Goal: Information Seeking & Learning: Learn about a topic

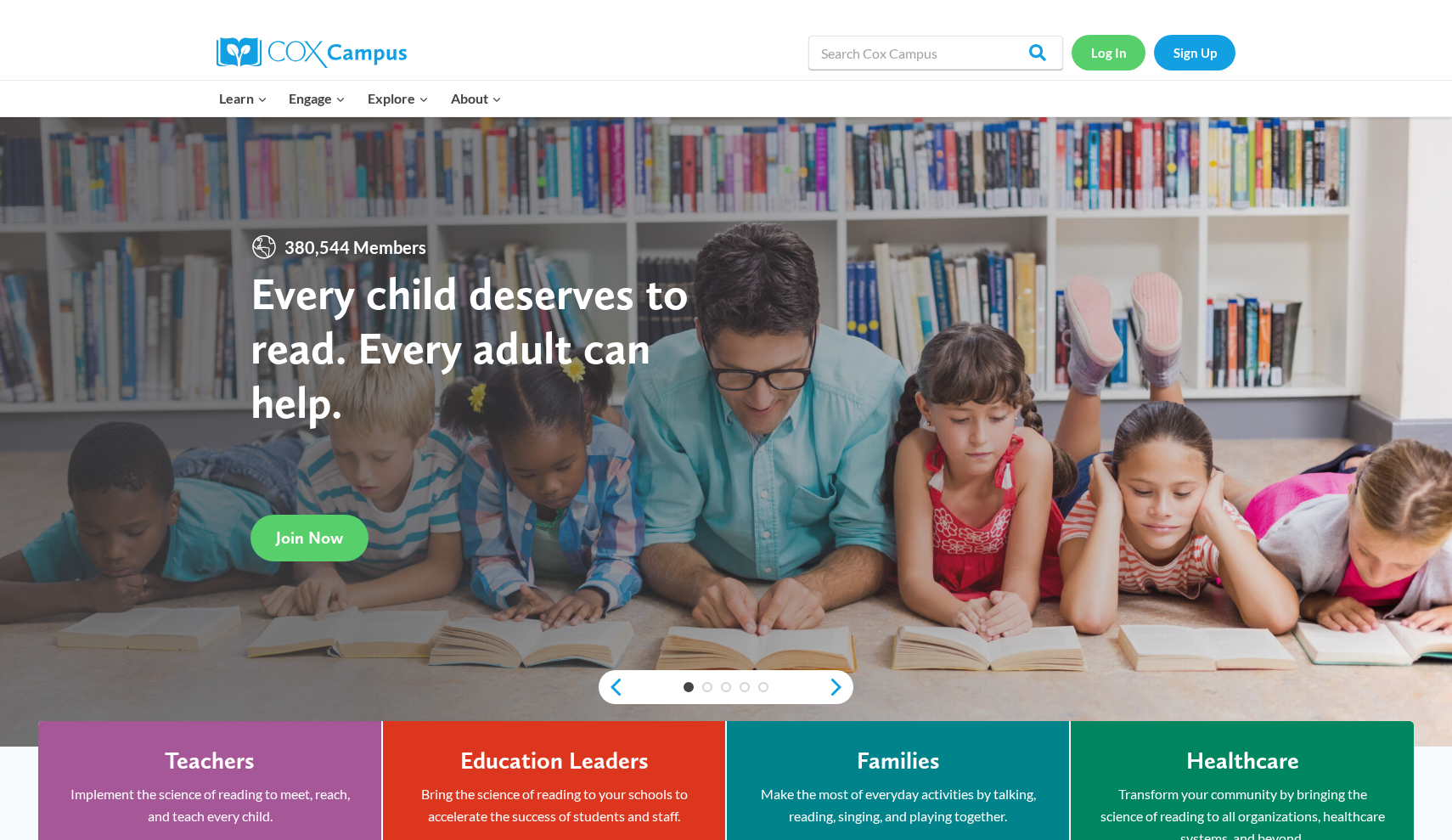
click at [679, 62] on link "Log In" at bounding box center [1109, 52] width 74 height 34
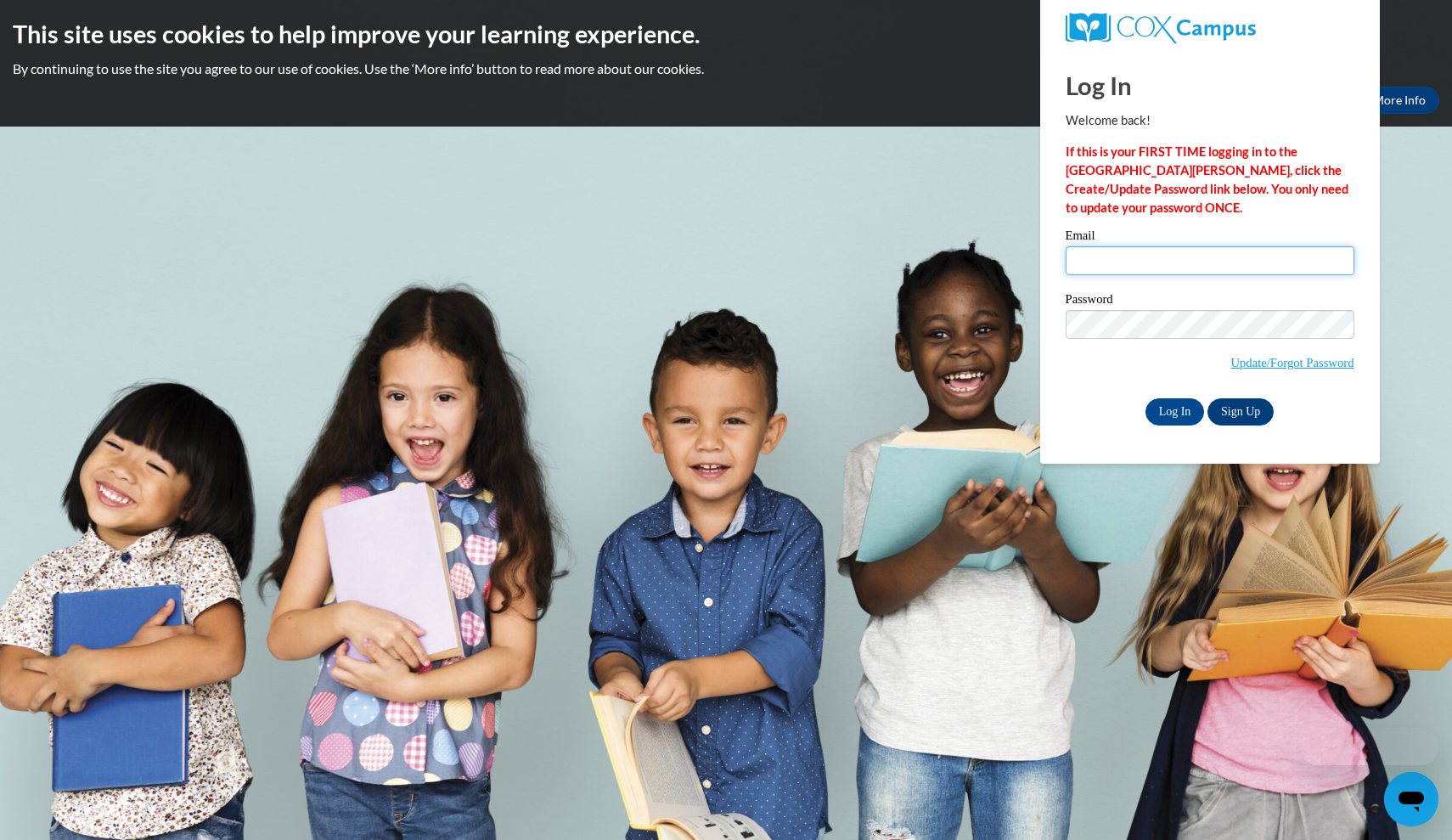
type input "waters200354@students.reinhardt.edu"
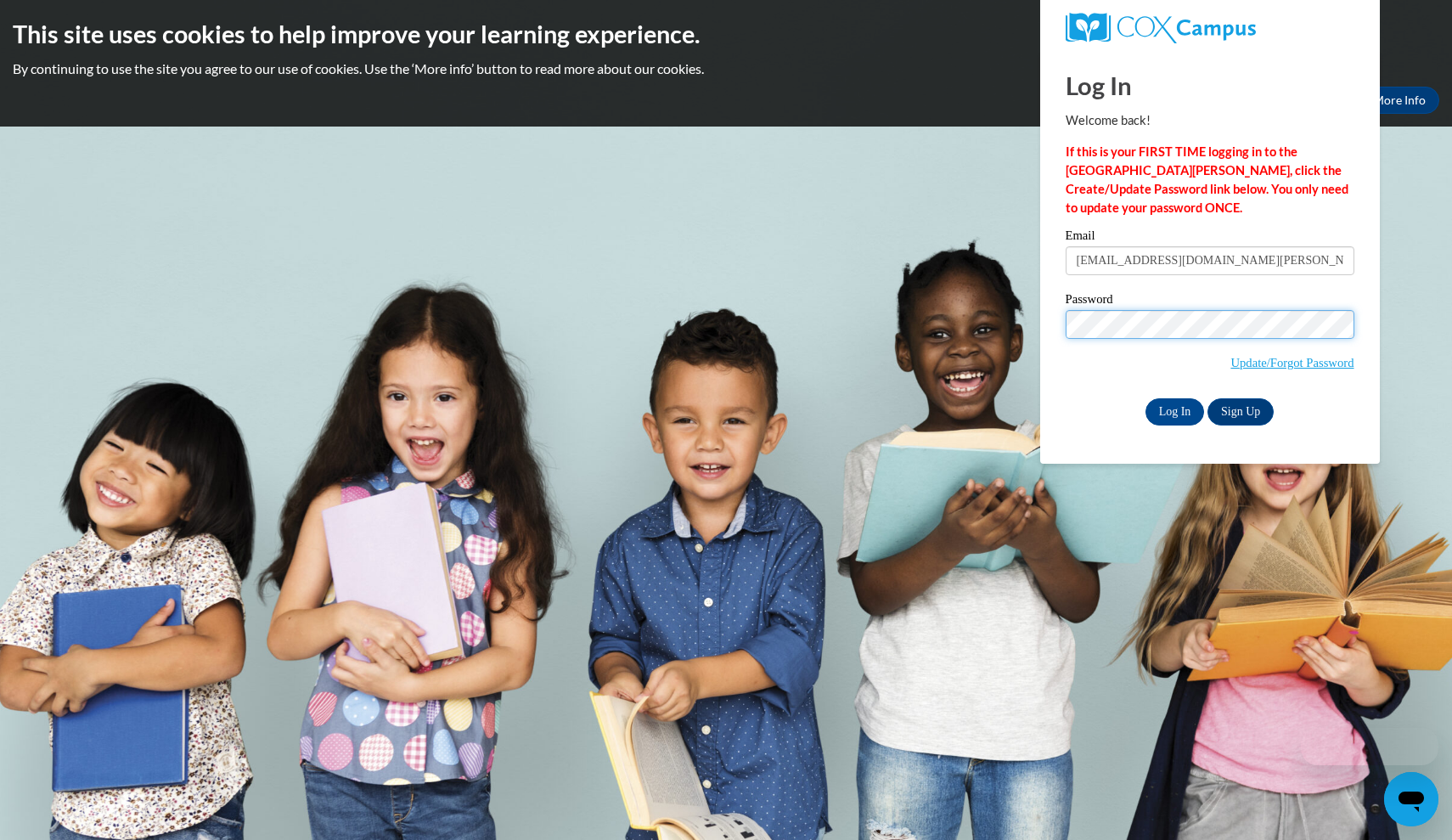
click at [1173, 408] on input "Log In" at bounding box center [1175, 412] width 60 height 27
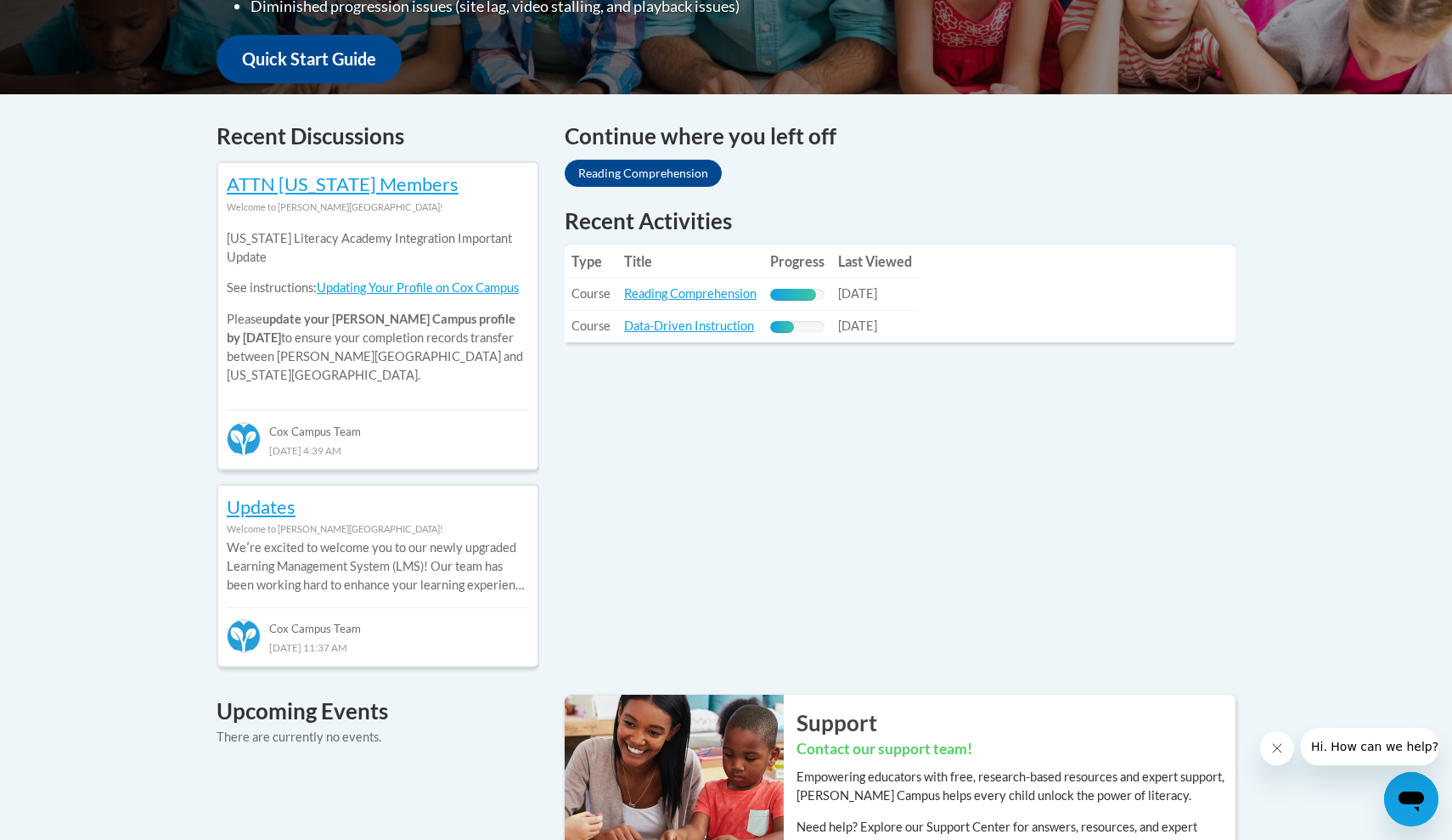
scroll to position [613, 0]
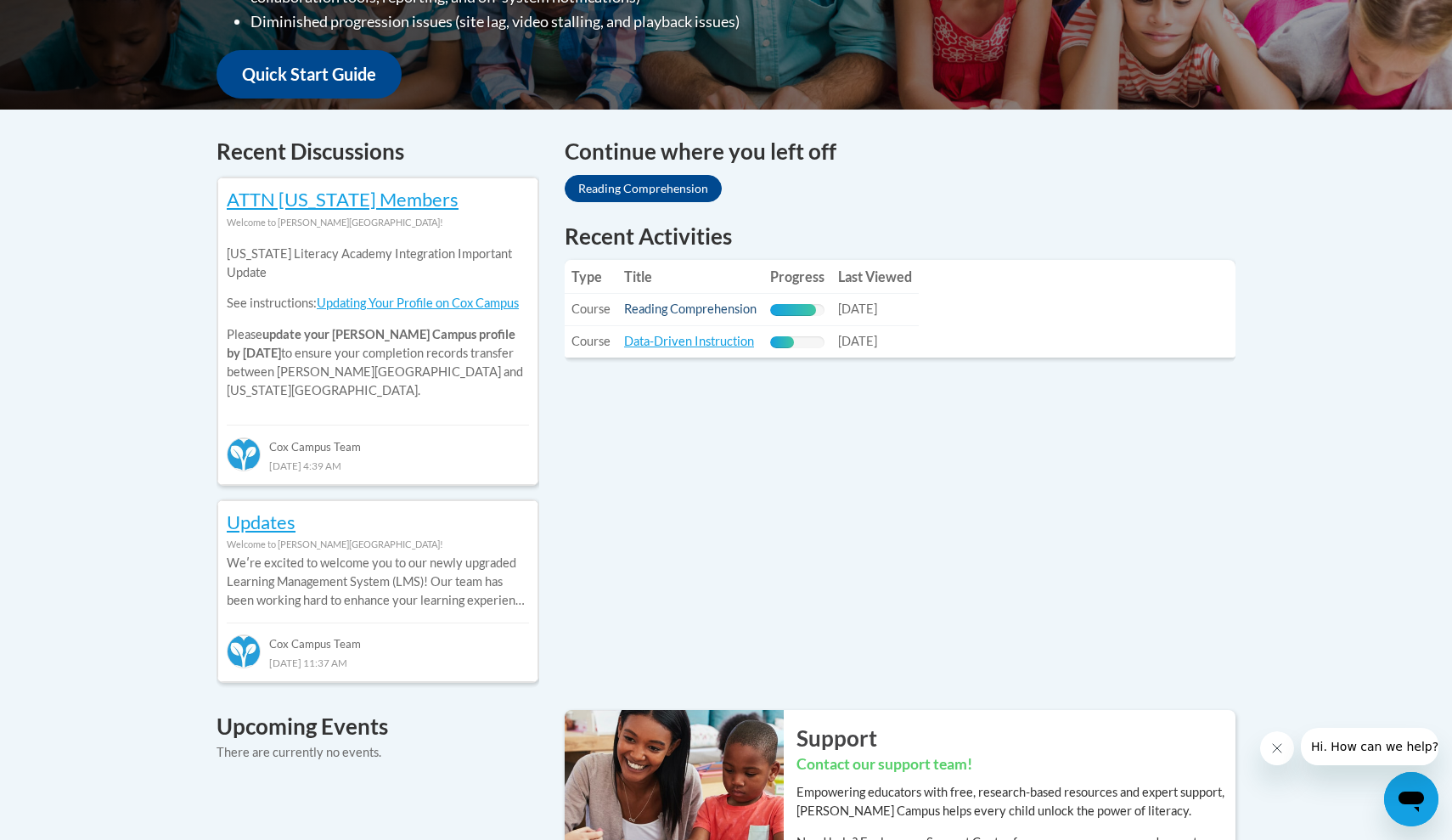
click at [694, 304] on link "Reading Comprehension" at bounding box center [690, 309] width 132 height 14
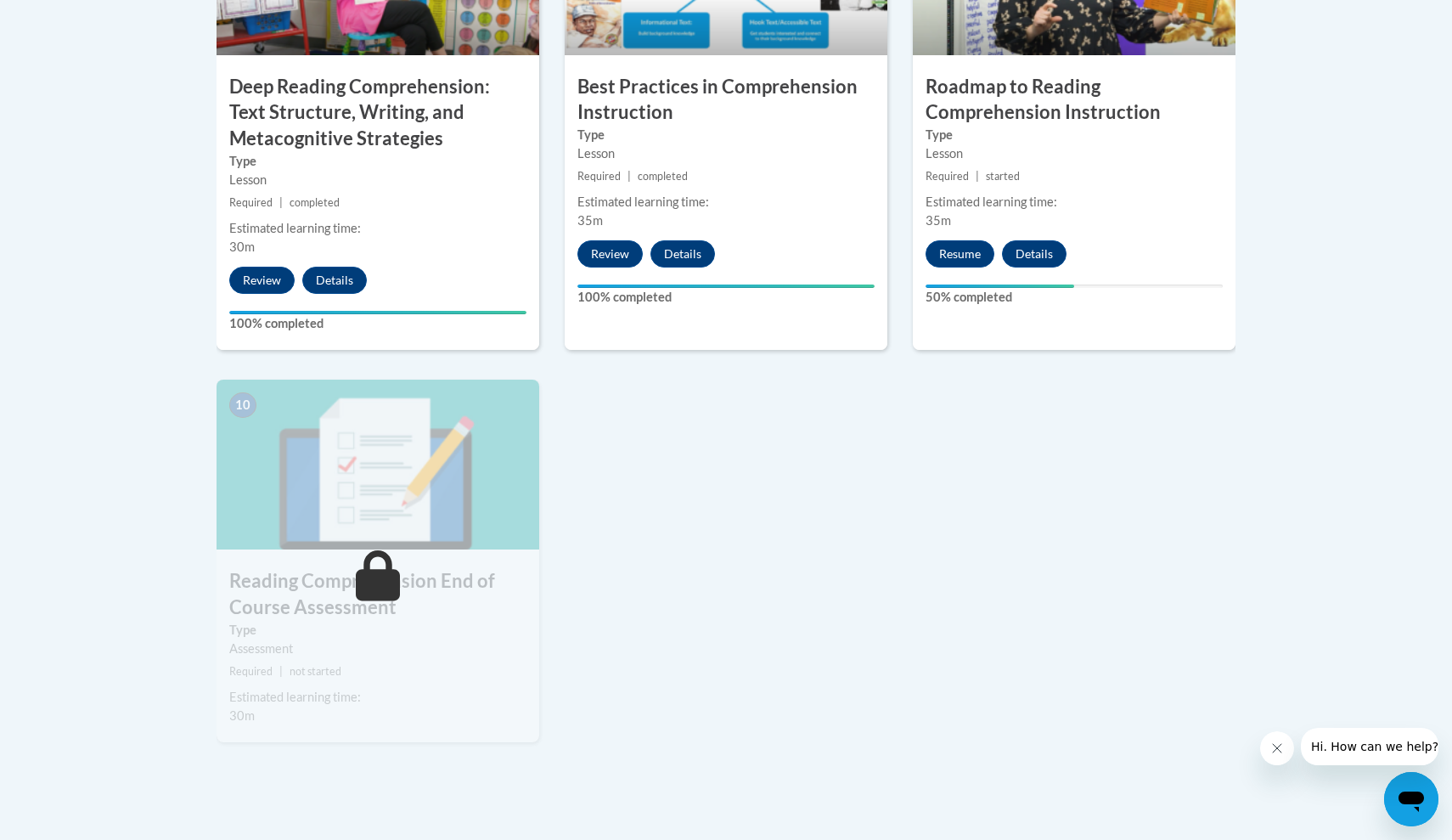
scroll to position [1618, 0]
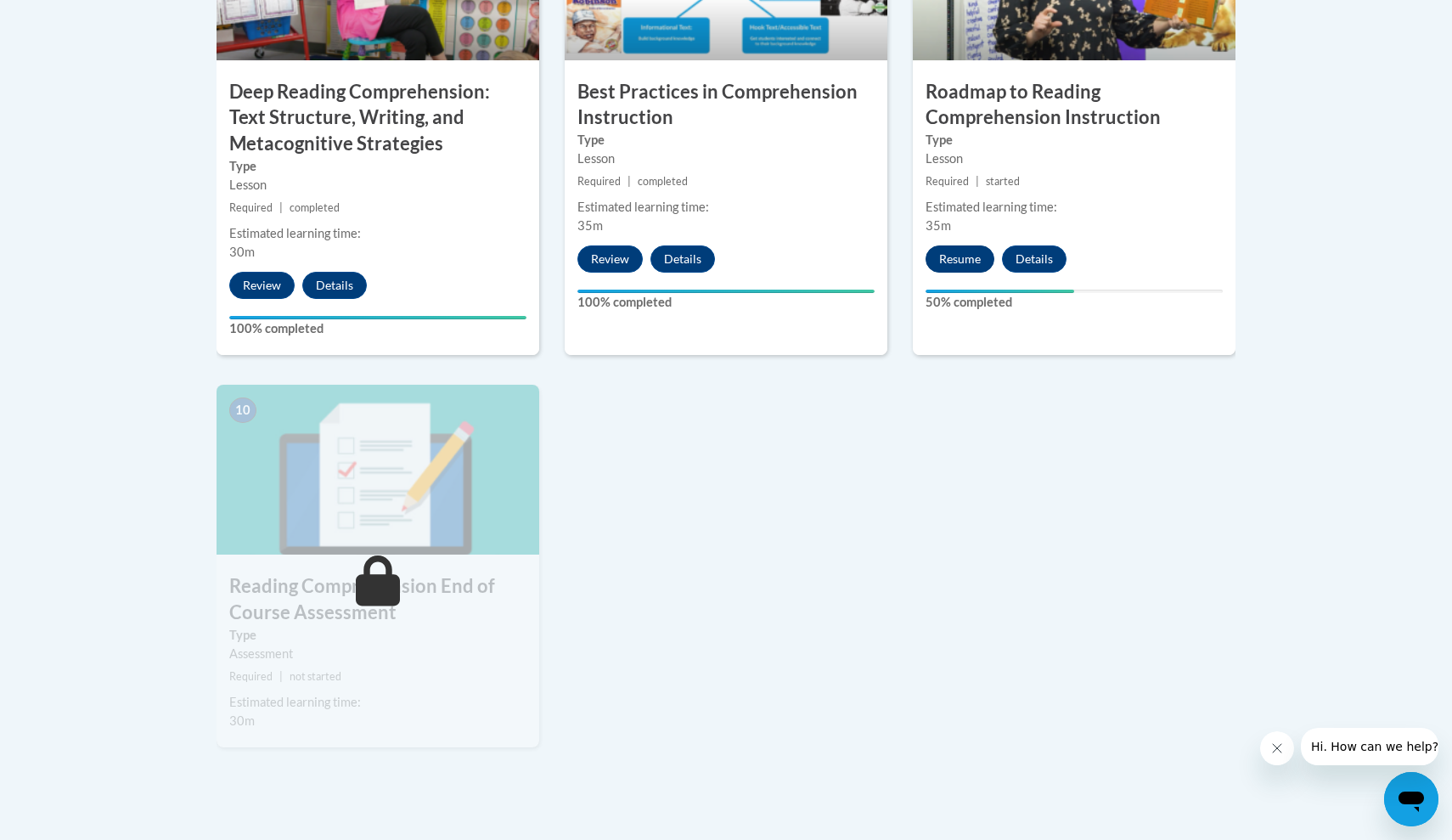
click at [976, 261] on button "Resume" at bounding box center [960, 259] width 69 height 27
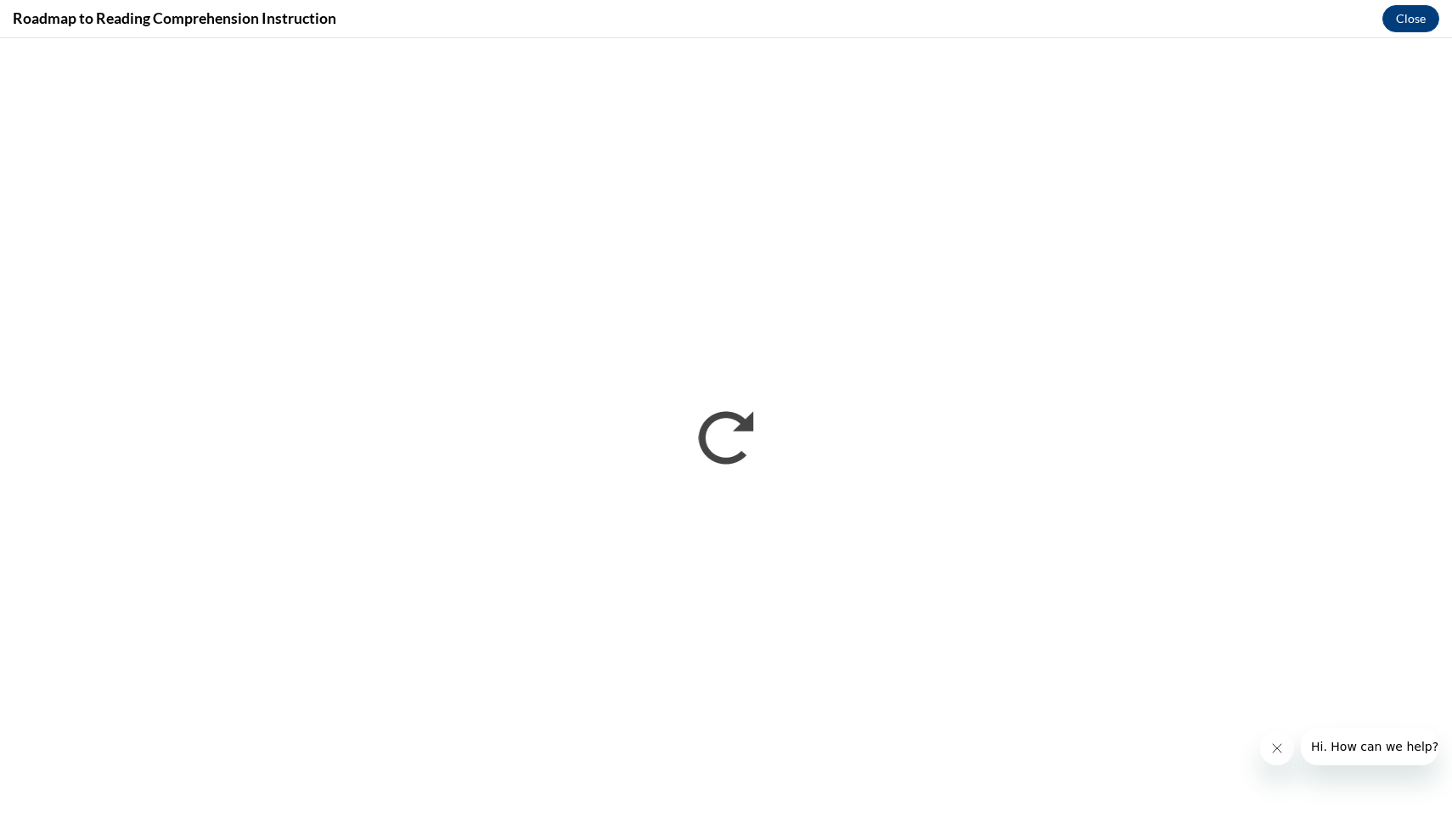
scroll to position [0, 0]
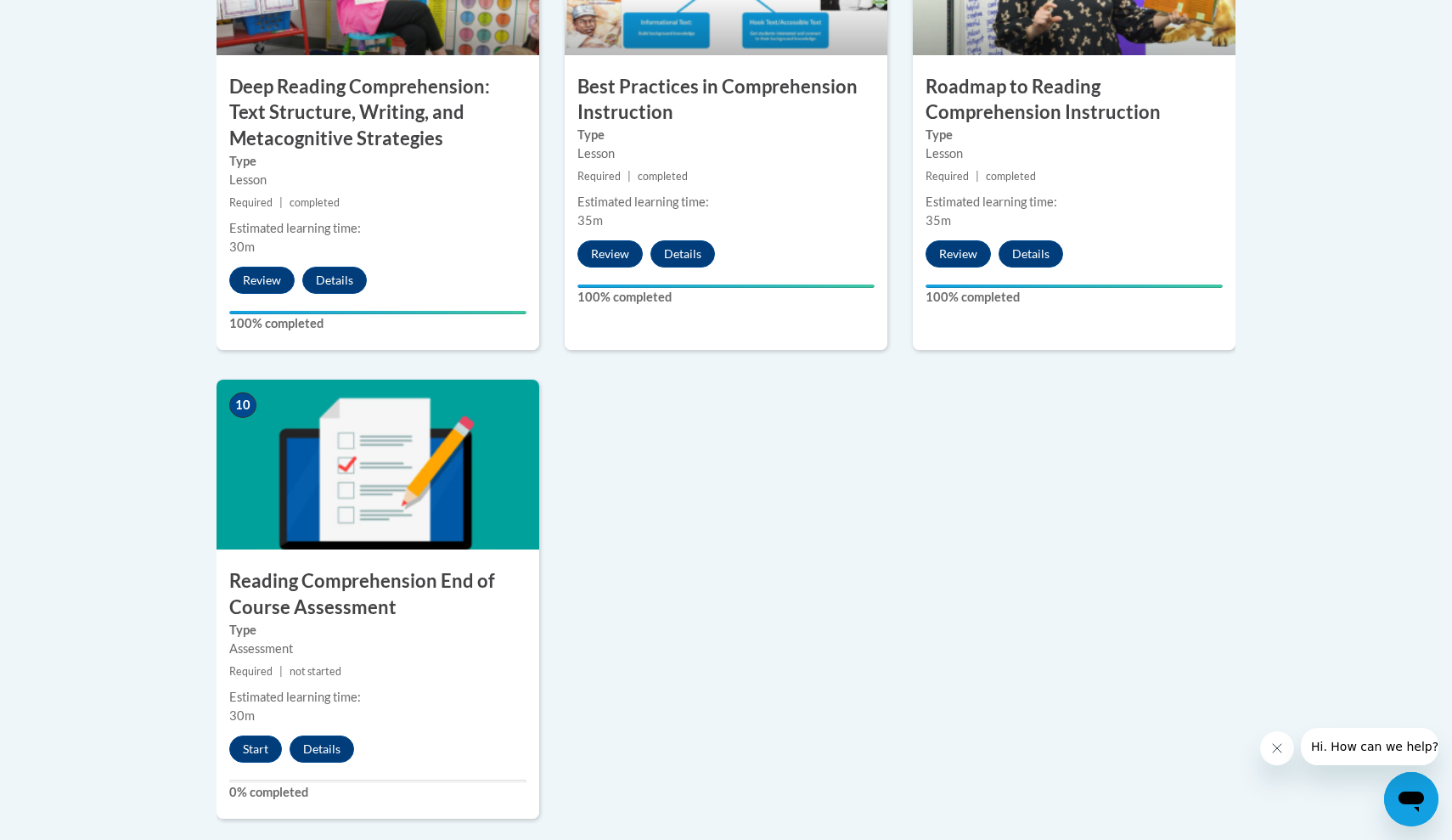
scroll to position [1624, 0]
click at [256, 748] on button "Start" at bounding box center [255, 748] width 53 height 27
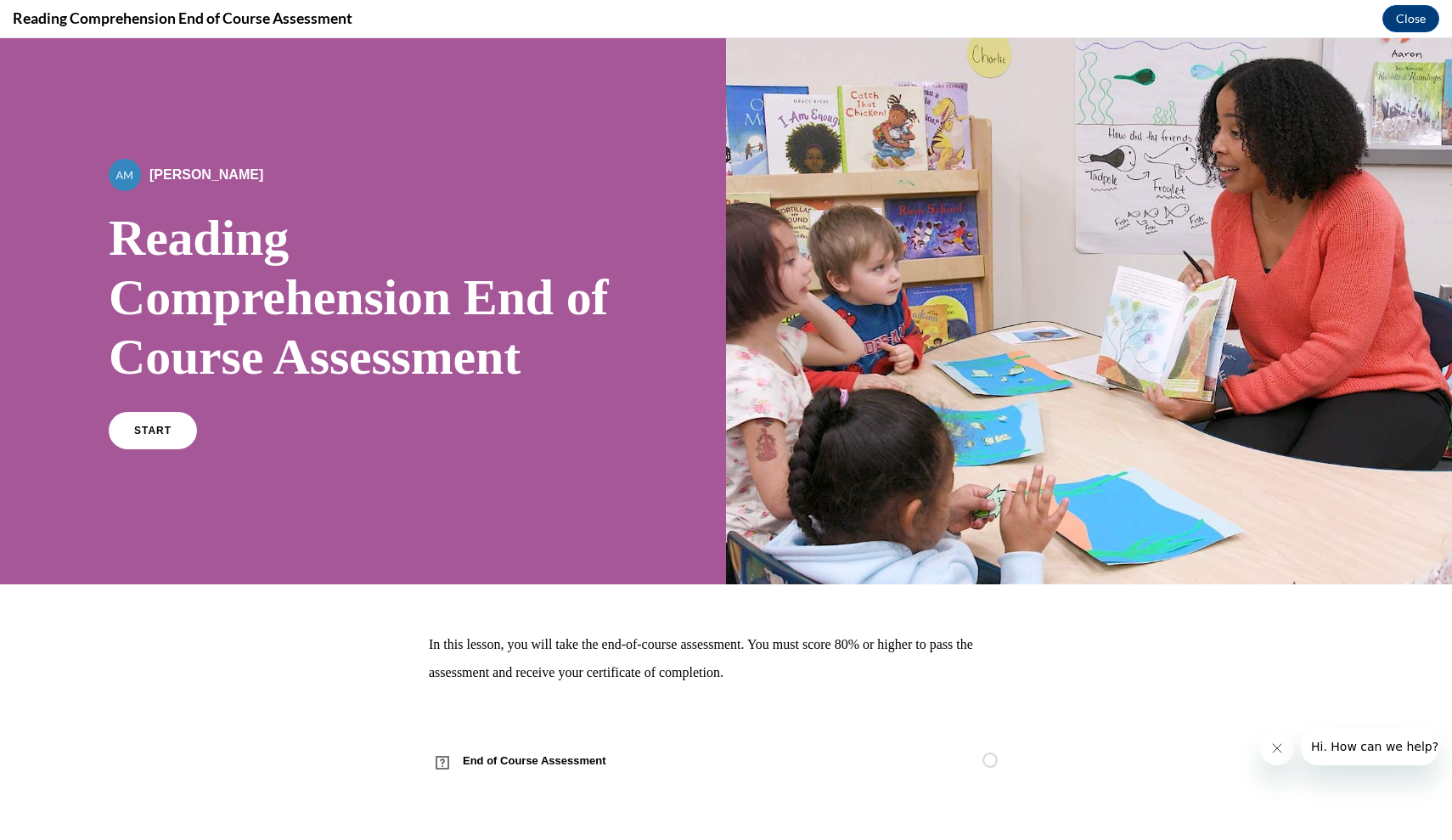
scroll to position [0, 0]
